Goal: Obtain resource: Download file/media

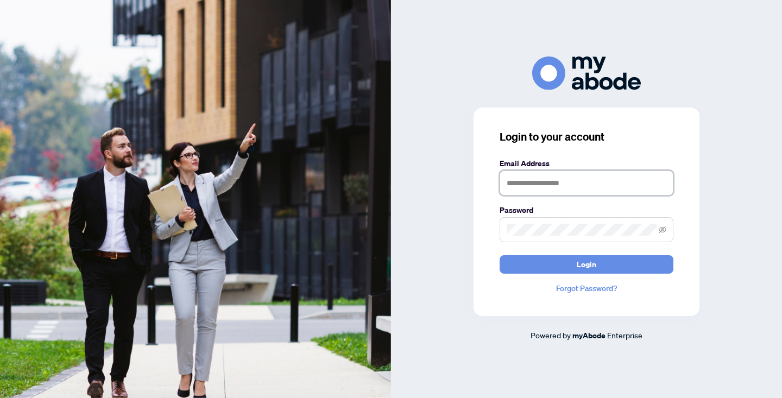
type input "**********"
click at [586, 264] on button "Login" at bounding box center [586, 264] width 174 height 18
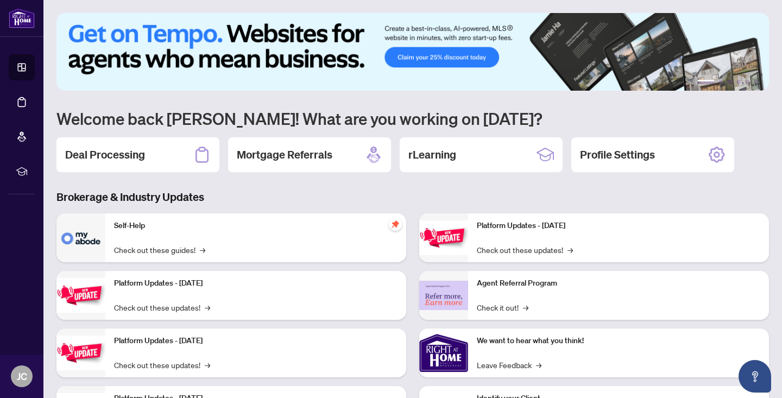
click at [207, 240] on div "Self-Help Check out these guides! →" at bounding box center [255, 237] width 301 height 49
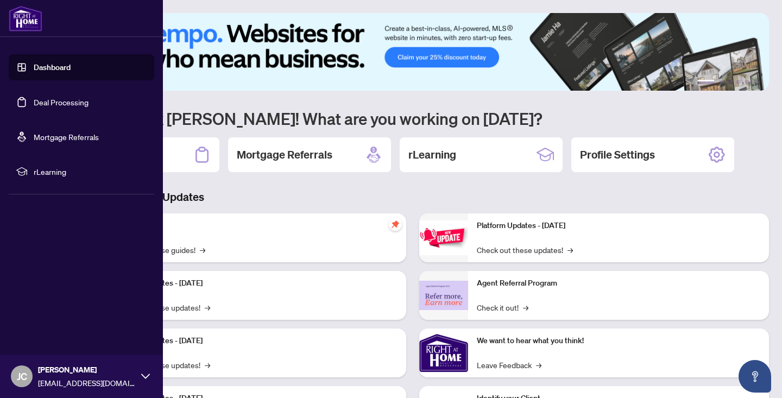
click at [47, 106] on link "Deal Processing" at bounding box center [61, 102] width 55 height 10
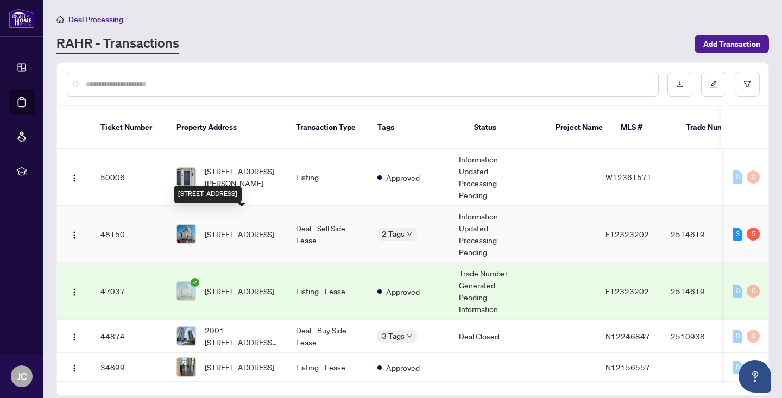
click at [242, 228] on span "[STREET_ADDRESS]" at bounding box center [239, 234] width 69 height 12
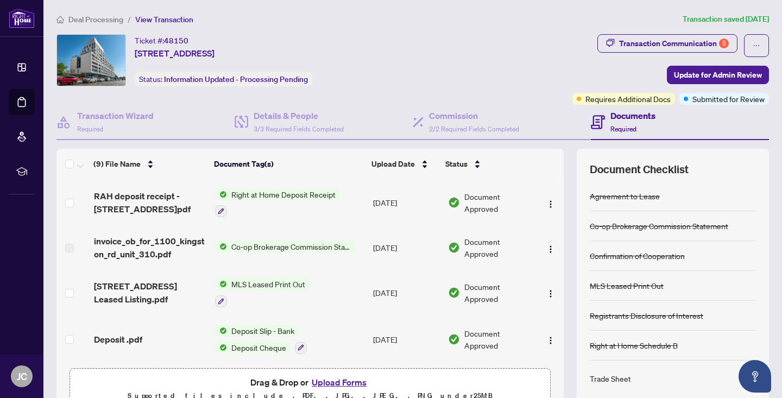
scroll to position [172, 0]
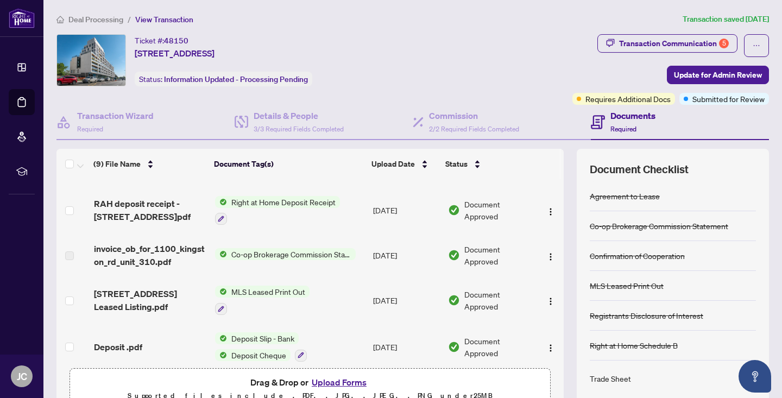
click at [240, 252] on span "Co-op Brokerage Commission Statement" at bounding box center [291, 254] width 129 height 12
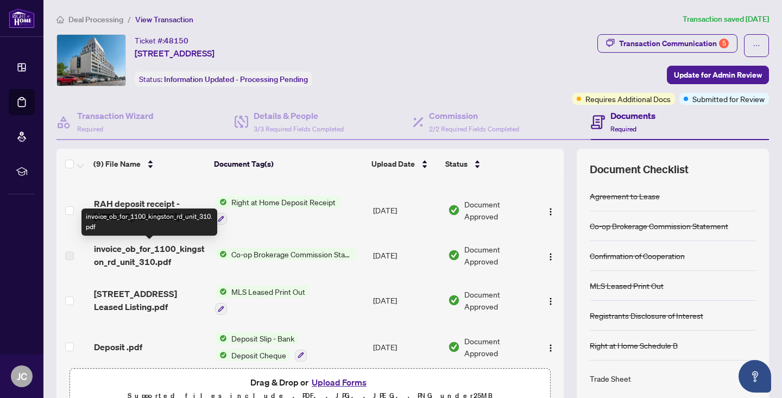
click at [185, 253] on span "invoice_ob_for_1100_kingston_rd_unit_310.pdf" at bounding box center [150, 255] width 112 height 26
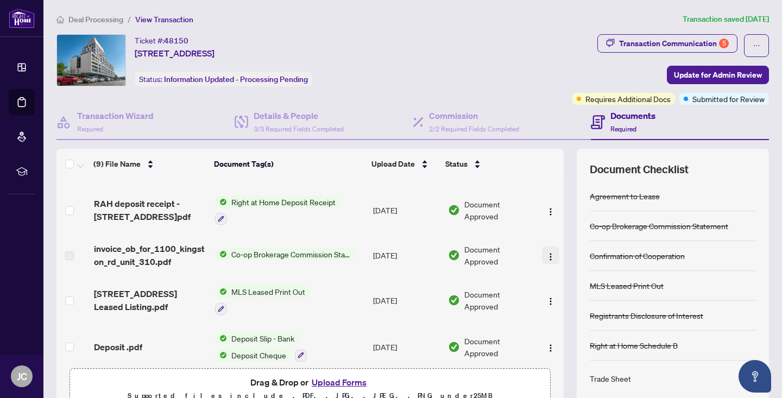
click at [547, 255] on img "button" at bounding box center [550, 256] width 9 height 9
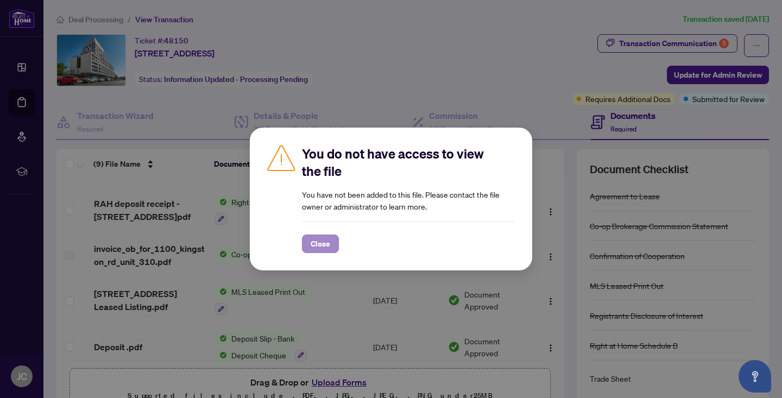
click at [307, 248] on button "Close" at bounding box center [320, 243] width 37 height 18
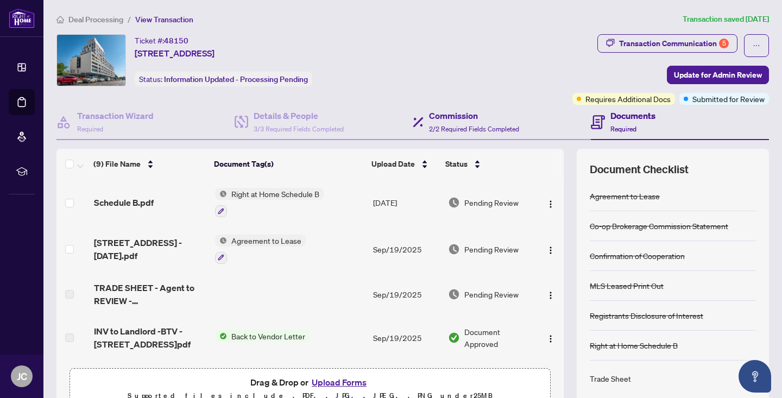
scroll to position [0, 0]
